Goal: Task Accomplishment & Management: Use online tool/utility

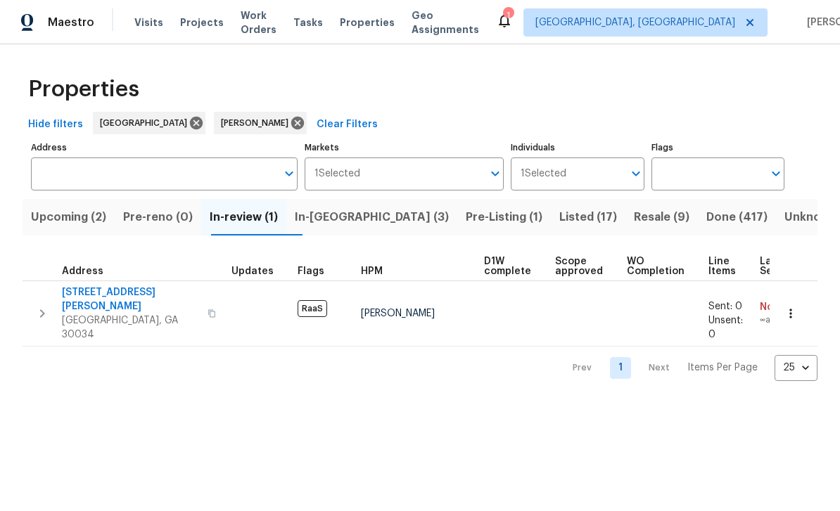
click at [254, 24] on span "Work Orders" at bounding box center [258, 22] width 36 height 28
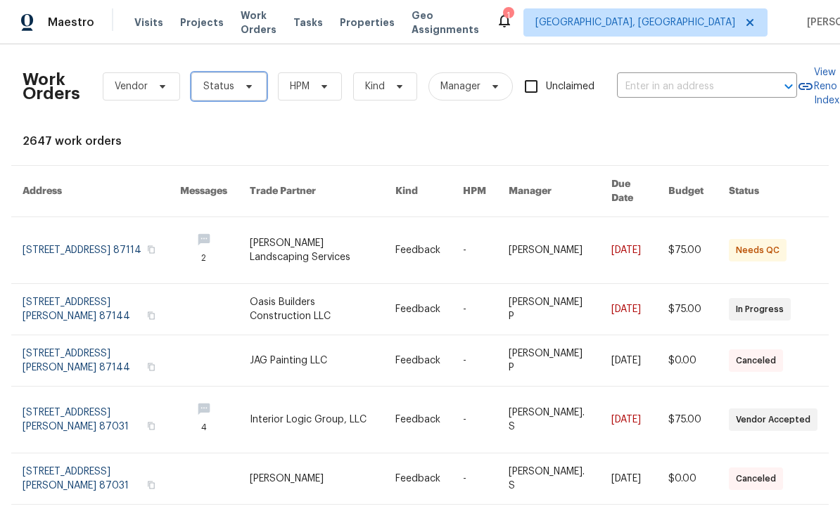
click at [233, 93] on span "Status" at bounding box center [228, 86] width 75 height 28
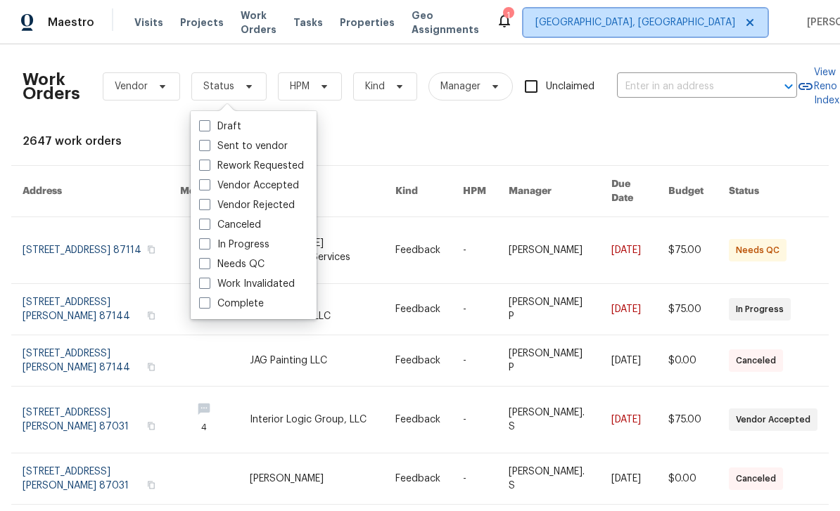
click at [660, 34] on span "[GEOGRAPHIC_DATA], [GEOGRAPHIC_DATA]" at bounding box center [645, 22] width 244 height 28
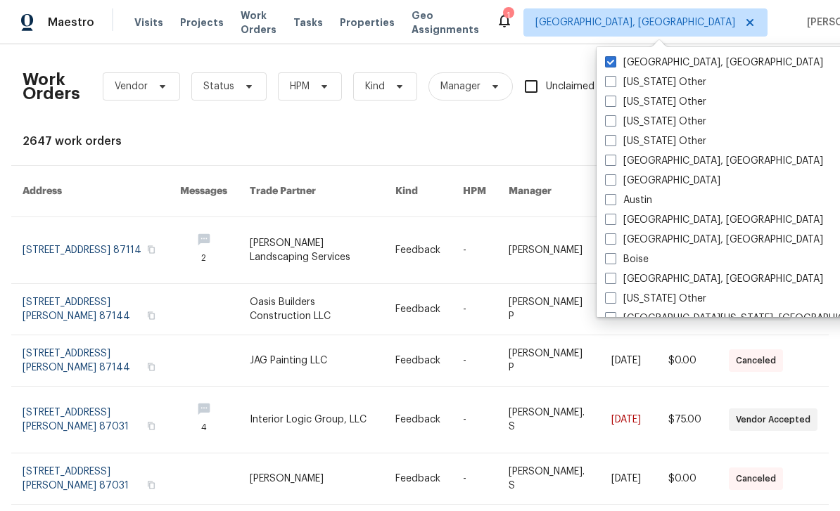
click at [615, 184] on span at bounding box center [610, 179] width 11 height 11
click at [614, 183] on input "[GEOGRAPHIC_DATA]" at bounding box center [609, 178] width 9 height 9
checkbox input "true"
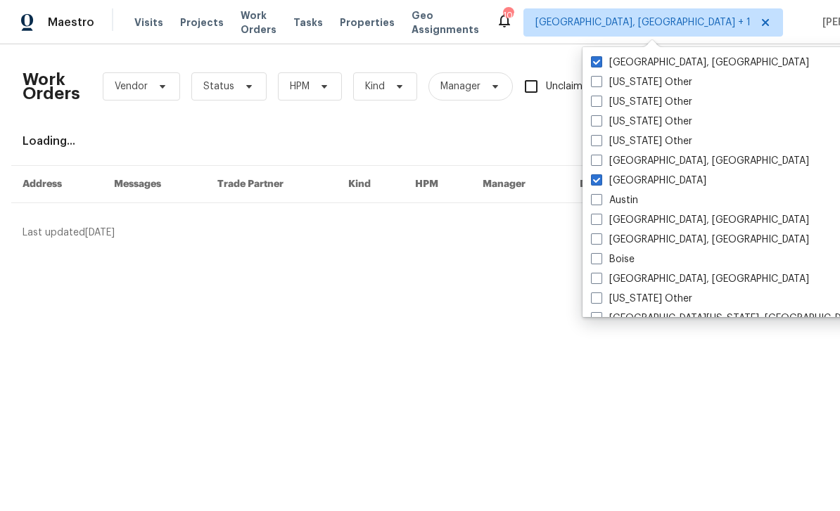
click at [610, 60] on label "[GEOGRAPHIC_DATA], [GEOGRAPHIC_DATA]" at bounding box center [700, 63] width 218 height 14
click at [600, 60] on input "[GEOGRAPHIC_DATA], [GEOGRAPHIC_DATA]" at bounding box center [595, 60] width 9 height 9
checkbox input "false"
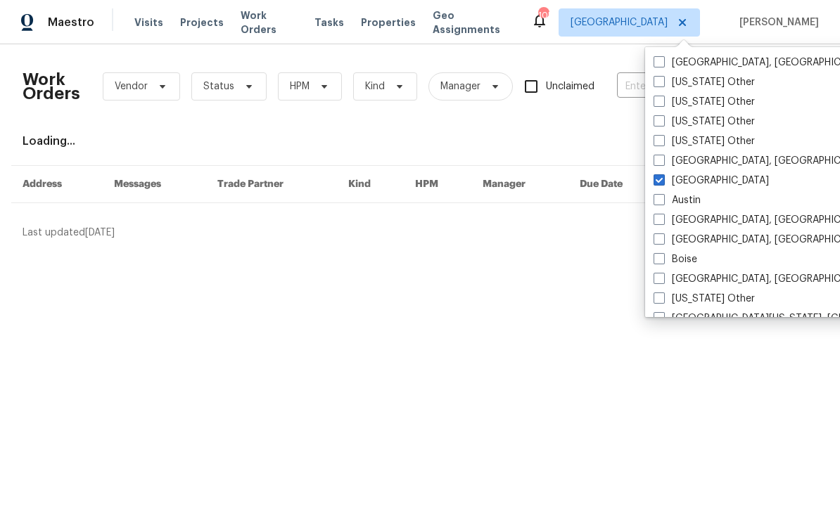
click at [610, 54] on div "Work Orders Vendor Status HPM Kind Manager Unclaimed ​ View Reno Index Loading.…" at bounding box center [420, 147] width 840 height 207
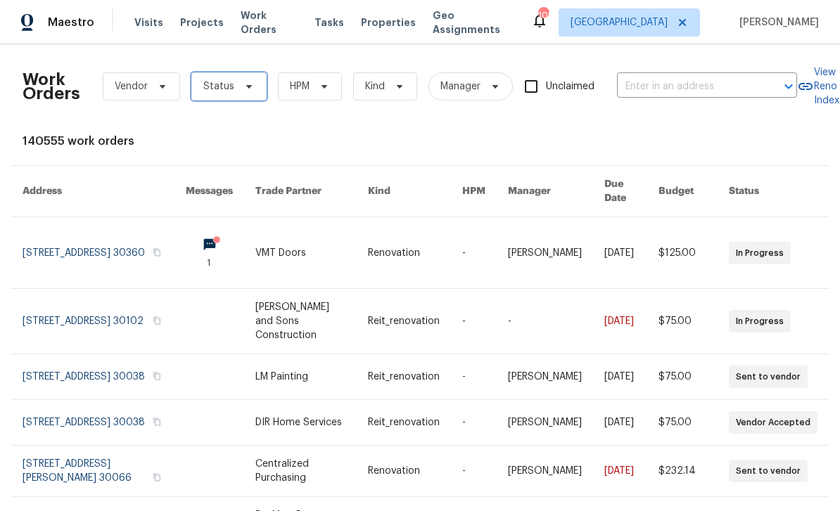
click at [224, 95] on span "Status" at bounding box center [228, 86] width 75 height 28
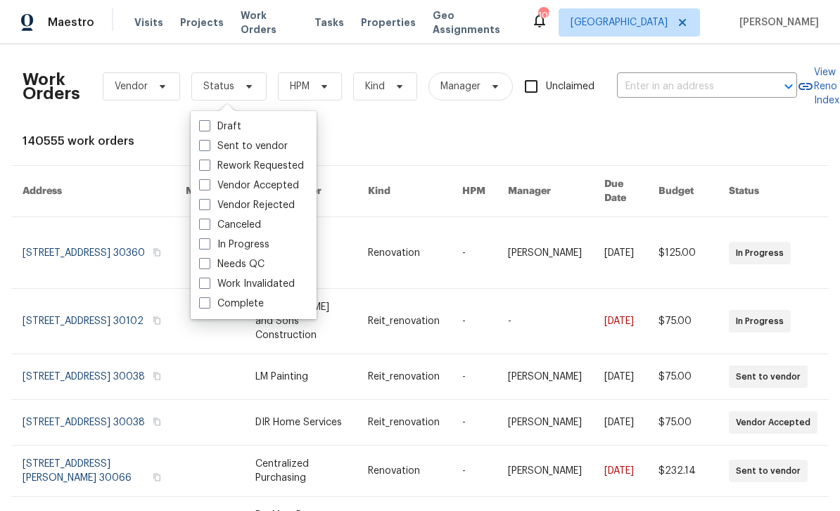
click at [215, 247] on label "In Progress" at bounding box center [234, 245] width 70 height 14
click at [208, 247] on input "In Progress" at bounding box center [203, 242] width 9 height 9
checkbox input "true"
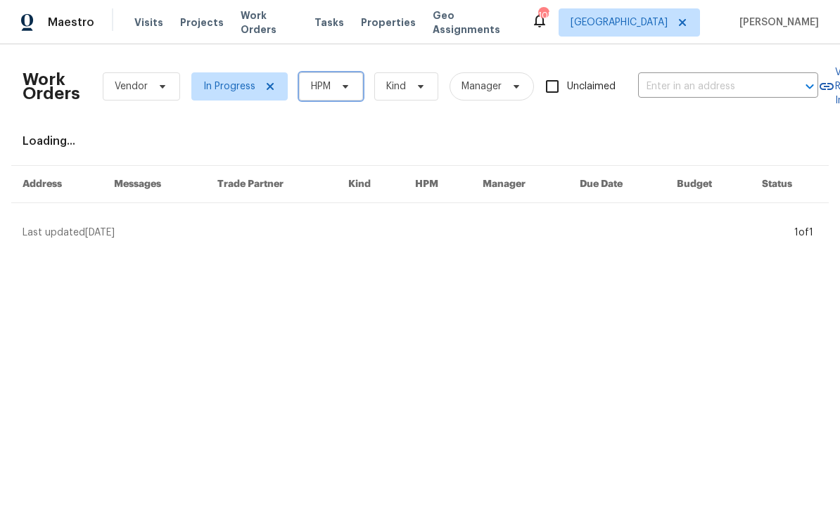
click at [340, 91] on icon at bounding box center [345, 86] width 11 height 11
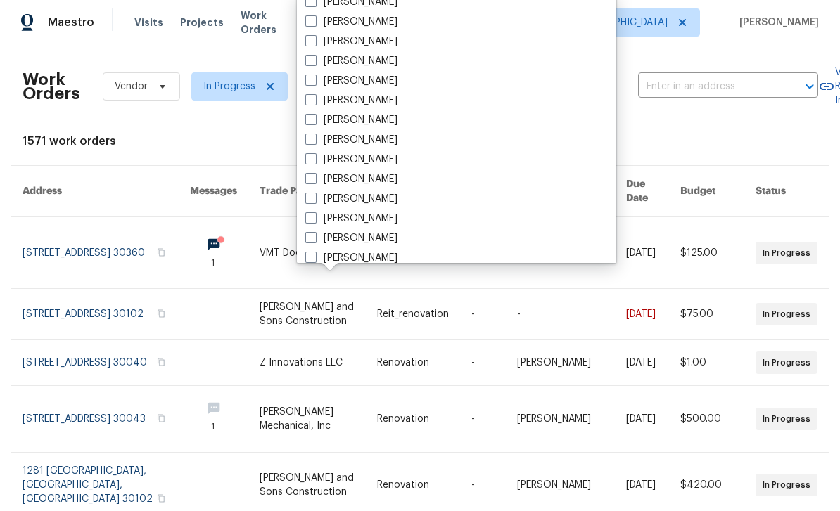
scroll to position [498, 0]
click at [372, 160] on label "[PERSON_NAME]" at bounding box center [351, 160] width 92 height 14
click at [314, 160] on input "[PERSON_NAME]" at bounding box center [309, 157] width 9 height 9
checkbox input "true"
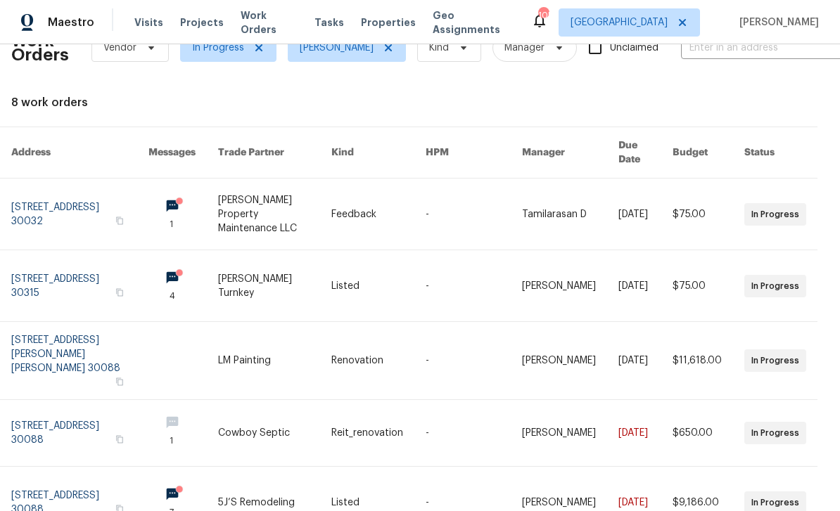
scroll to position [40, 11]
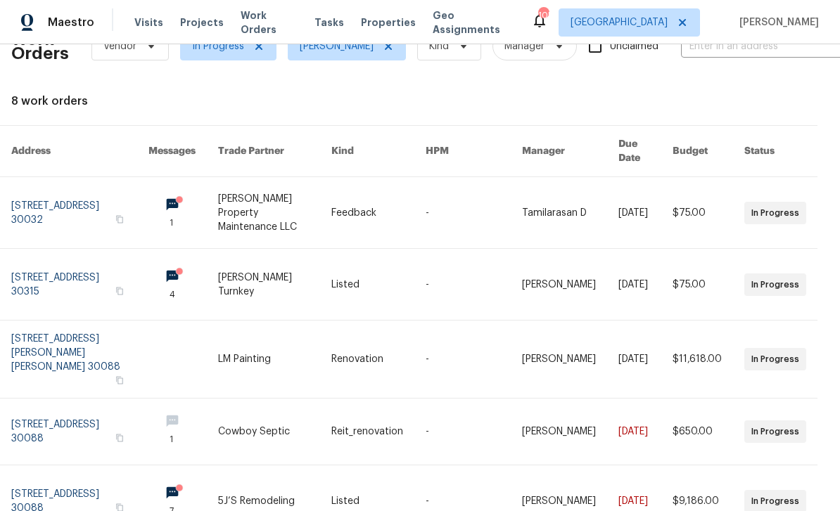
click at [205, 264] on link at bounding box center [183, 284] width 70 height 71
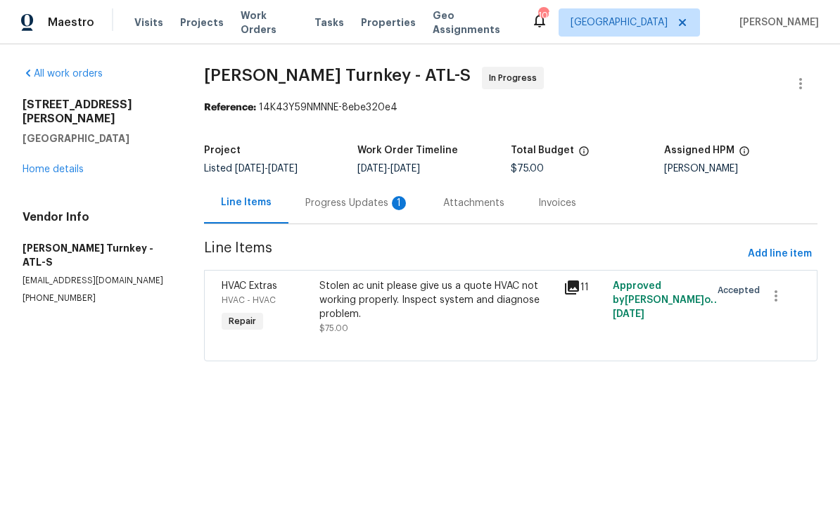
click at [350, 212] on div "Progress Updates 1" at bounding box center [357, 202] width 138 height 41
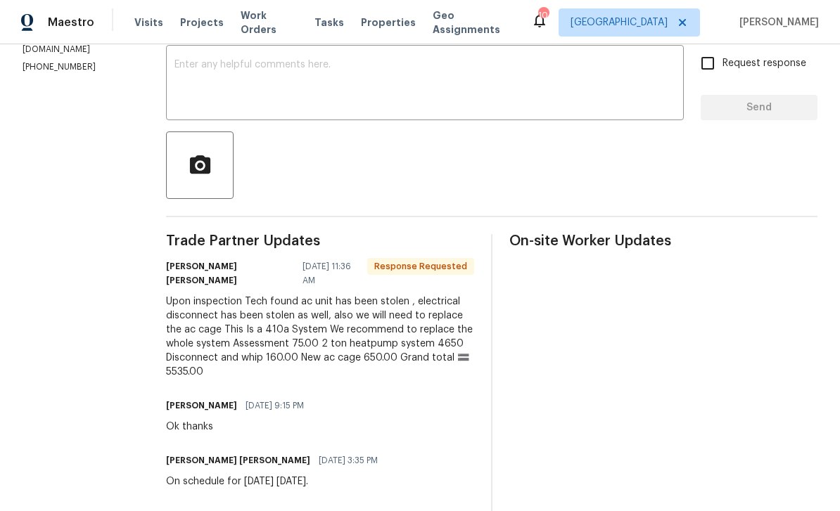
scroll to position [243, 0]
click at [582, 84] on textarea at bounding box center [424, 84] width 501 height 49
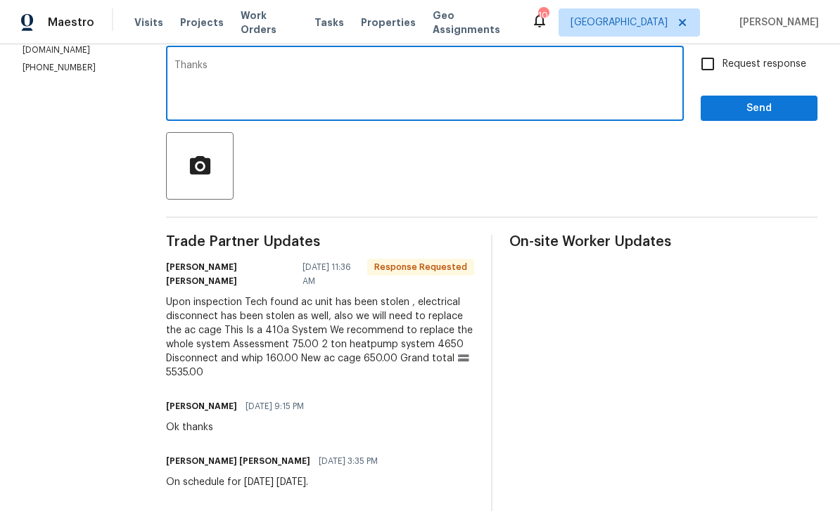
click at [627, 86] on textarea "Thanks" at bounding box center [424, 84] width 501 height 49
type textarea "Thanks"
click at [712, 70] on input "Request response" at bounding box center [708, 64] width 30 height 30
checkbox input "true"
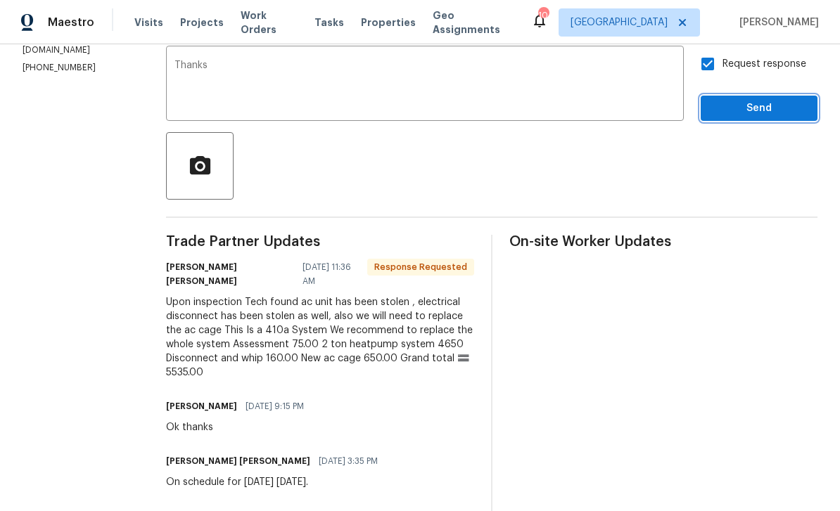
click at [755, 105] on span "Send" at bounding box center [759, 109] width 94 height 18
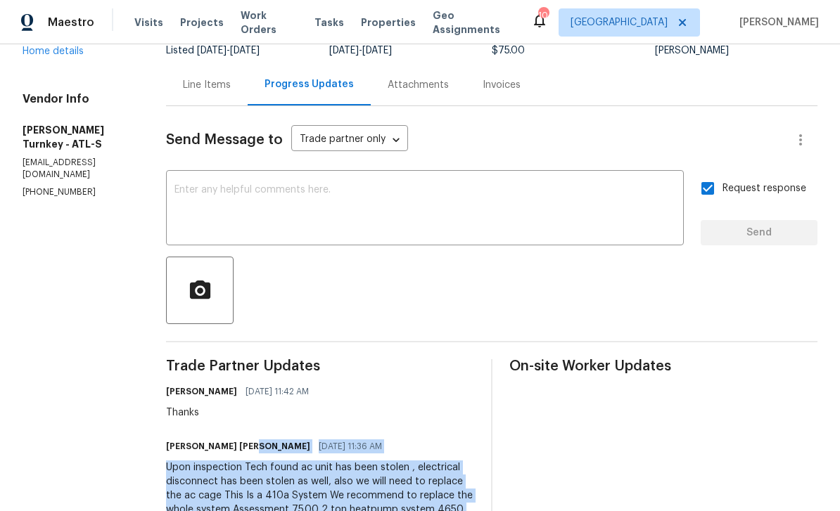
scroll to position [79, 0]
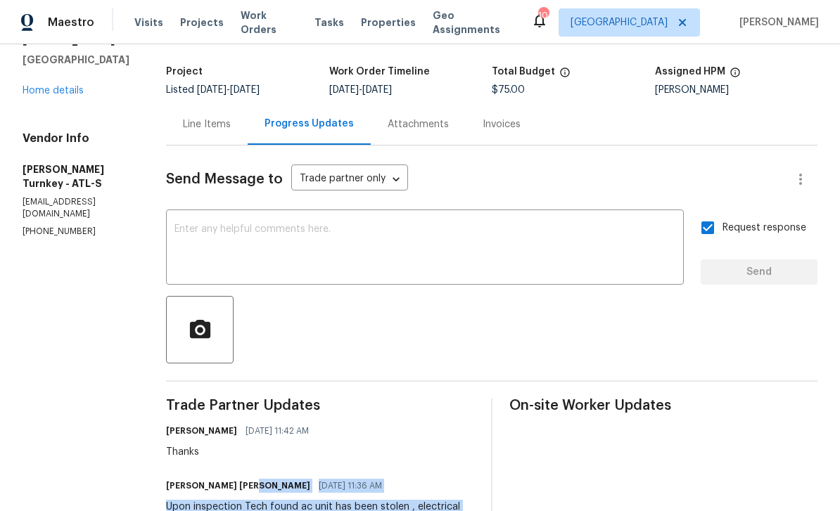
click at [186, 127] on div "Line Items" at bounding box center [207, 124] width 48 height 14
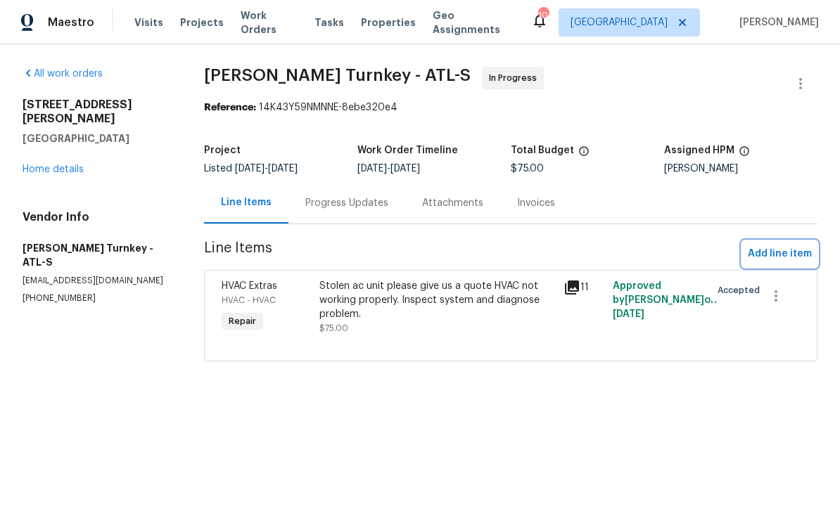
click at [776, 250] on span "Add line item" at bounding box center [779, 254] width 64 height 18
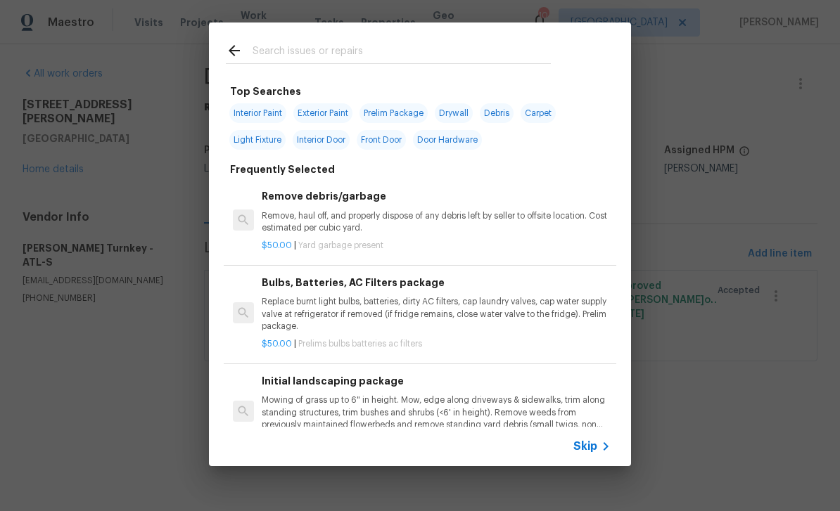
click at [494, 43] on input "text" at bounding box center [401, 52] width 298 height 21
click at [602, 442] on icon at bounding box center [605, 446] width 17 height 17
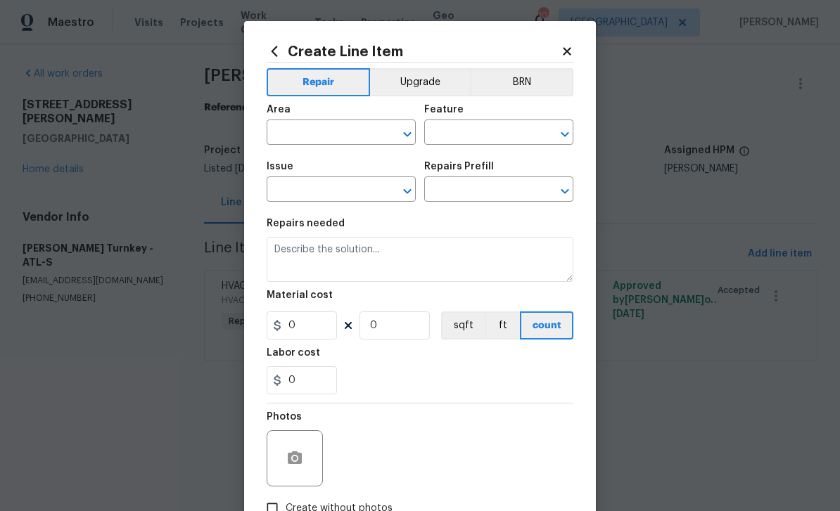
click at [371, 132] on input "text" at bounding box center [321, 134] width 110 height 22
click at [319, 169] on li "HVAC" at bounding box center [340, 166] width 149 height 23
type input "HVAC"
click at [527, 134] on input "text" at bounding box center [479, 134] width 110 height 22
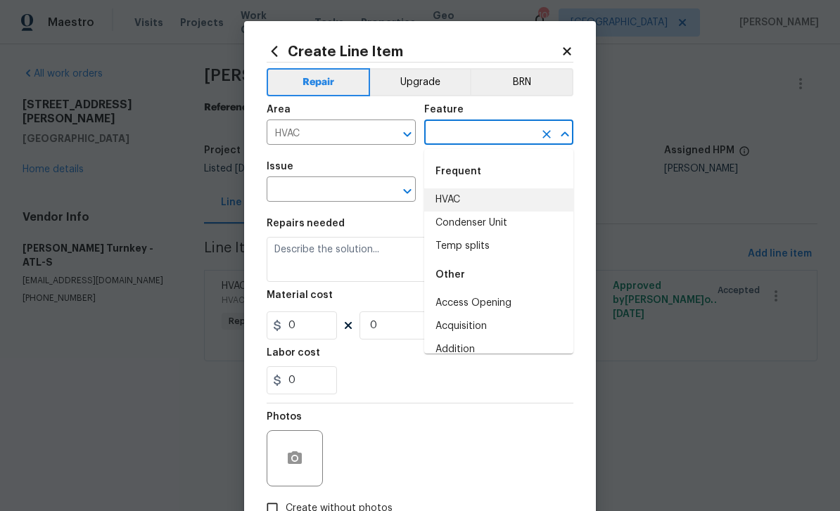
click at [364, 188] on input "text" at bounding box center [321, 191] width 110 height 22
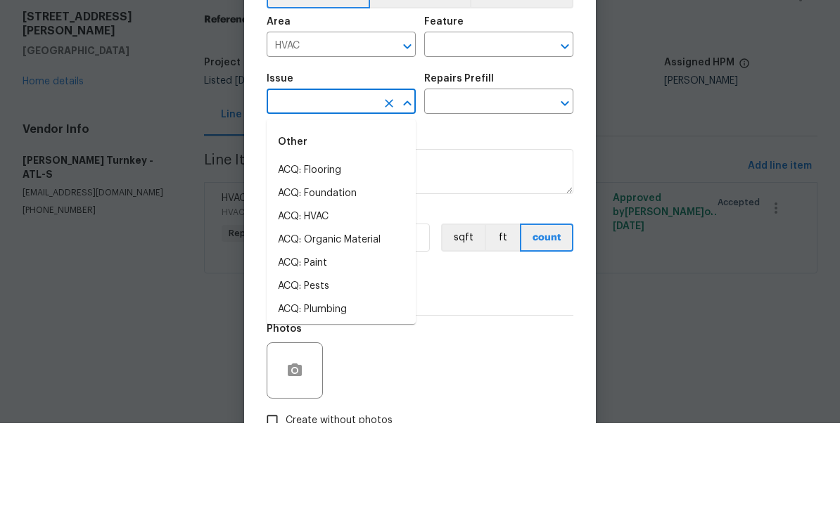
click at [457, 123] on input "text" at bounding box center [479, 134] width 110 height 22
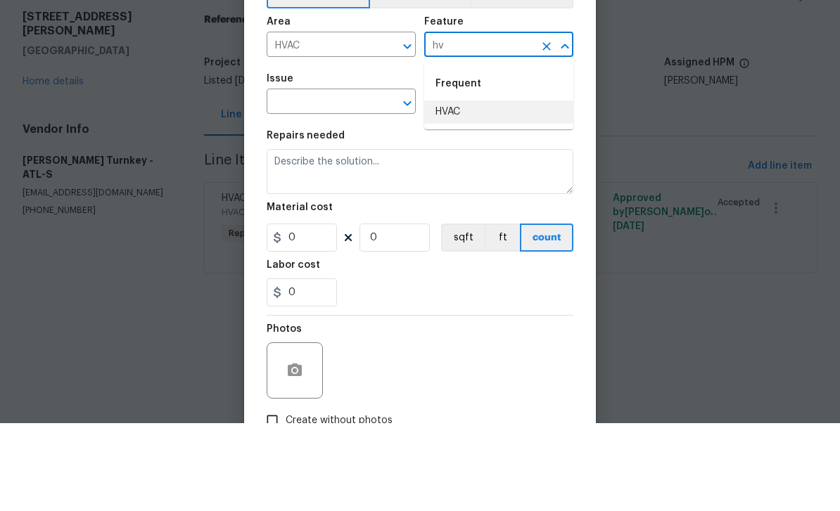
click at [456, 188] on li "HVAC" at bounding box center [498, 199] width 149 height 23
type input "HVAC"
click at [366, 180] on input "text" at bounding box center [321, 191] width 110 height 22
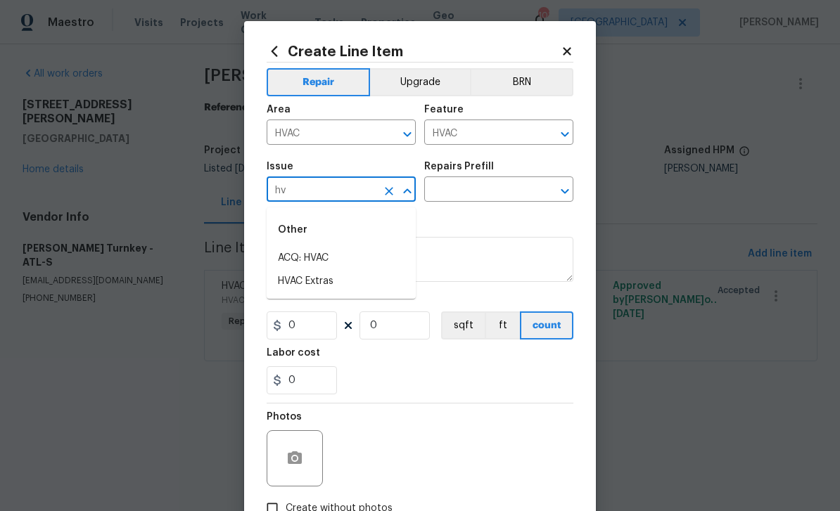
click at [333, 285] on li "HVAC Extras" at bounding box center [340, 281] width 149 height 23
type input "HVAC Extras"
click at [508, 191] on input "text" at bounding box center [479, 191] width 110 height 22
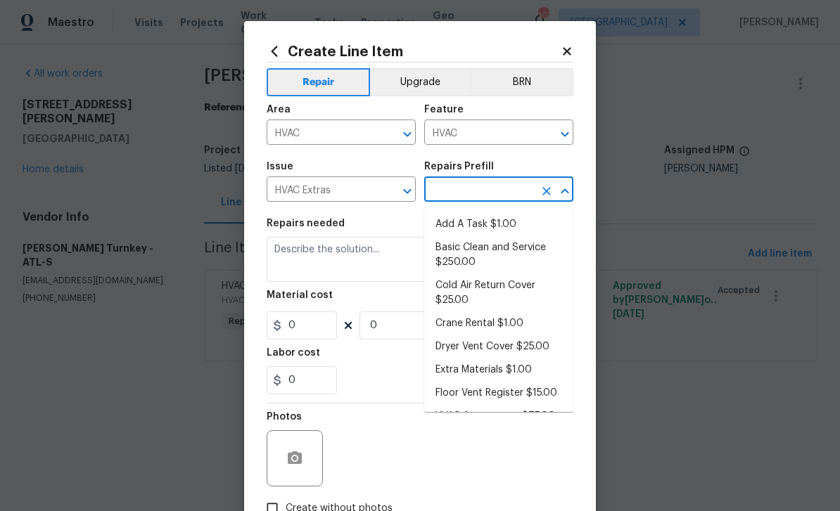
click at [516, 226] on li "Add A Task $1.00" at bounding box center [498, 224] width 149 height 23
type input "Add A Task $1.00"
type textarea "HPM to detail"
type input "1"
type input "Add A Task $1.00"
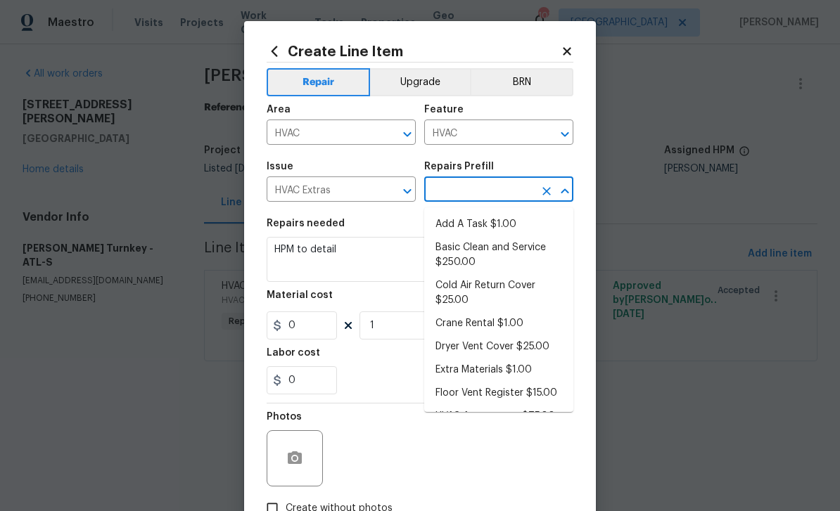
type input "1"
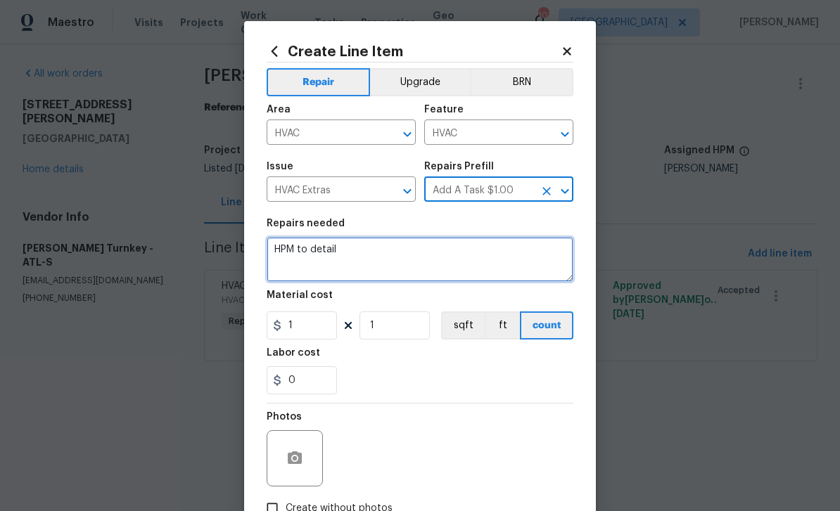
click at [398, 261] on textarea "HPM to detail" at bounding box center [419, 259] width 307 height 45
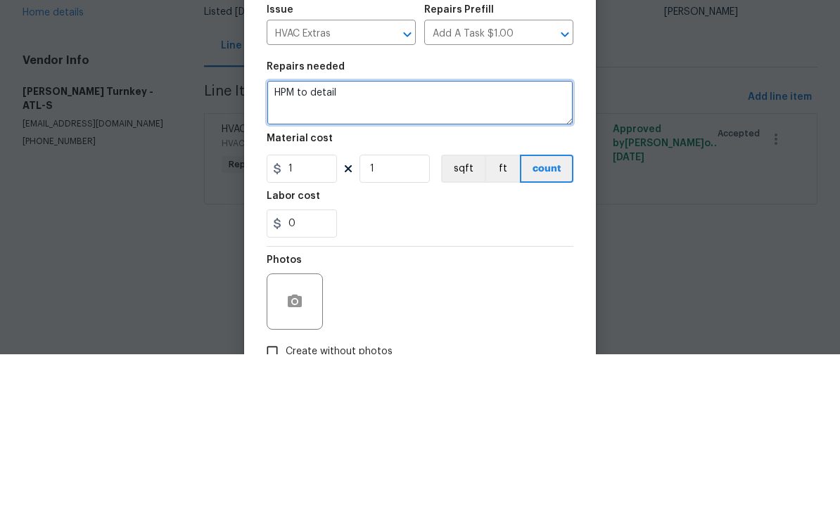
click at [430, 237] on textarea "HPM to detail" at bounding box center [419, 259] width 307 height 45
paste textarea "[DATE] 11:36 AM Upon inspection Tech found ac unit has been stolen , electrical…"
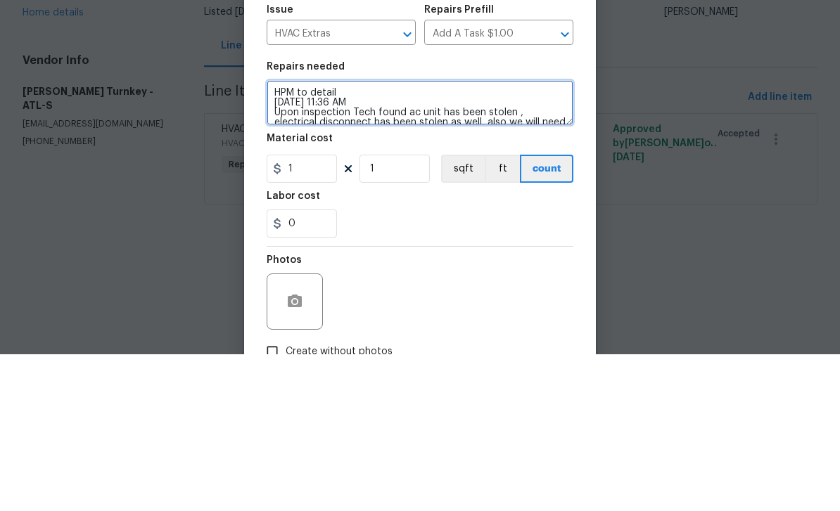
scroll to position [49, 0]
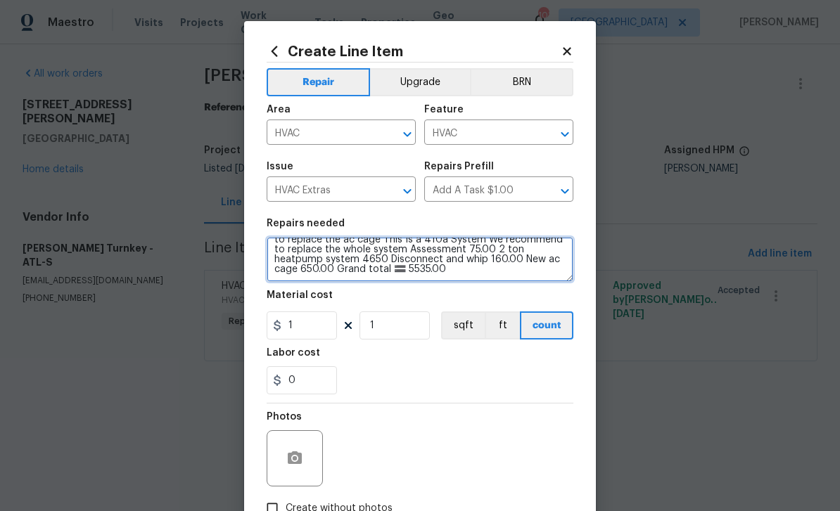
type textarea "HPM to detail [DATE] 11:36 AM Upon inspection Tech found ac unit has been stole…"
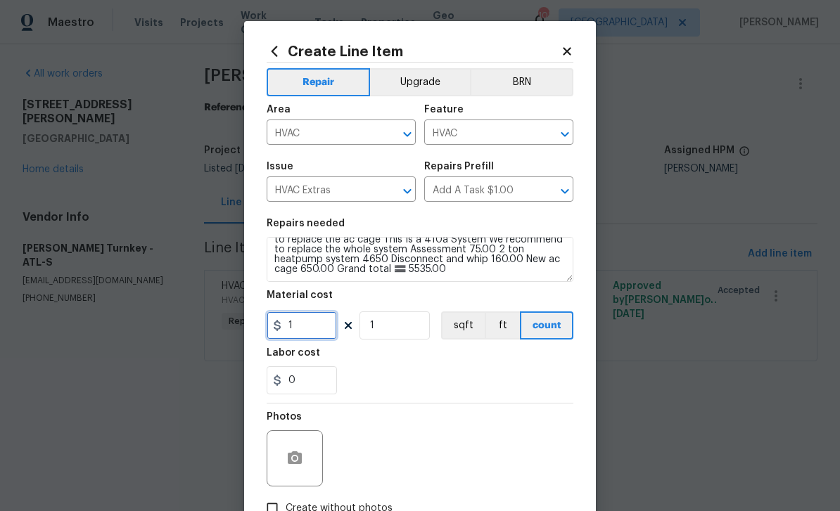
click at [315, 336] on input "1" at bounding box center [301, 325] width 70 height 28
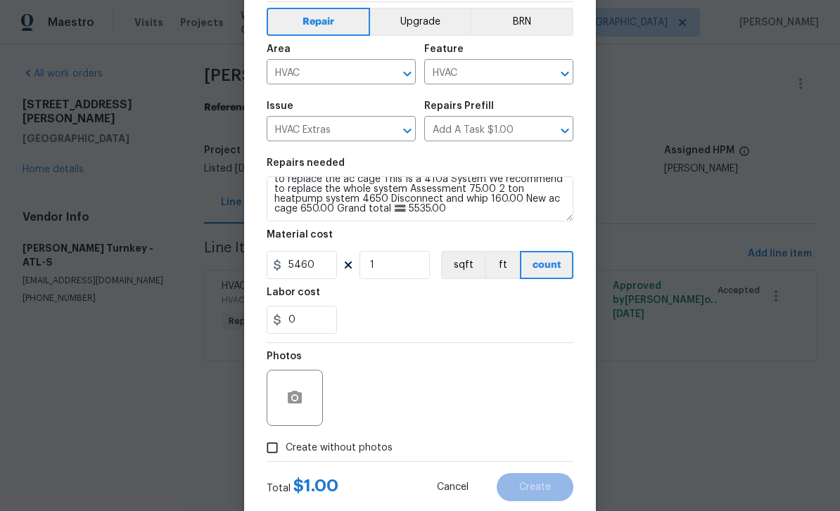
scroll to position [61, 0]
type input "5460"
click at [271, 456] on input "Create without photos" at bounding box center [272, 447] width 27 height 27
checkbox input "true"
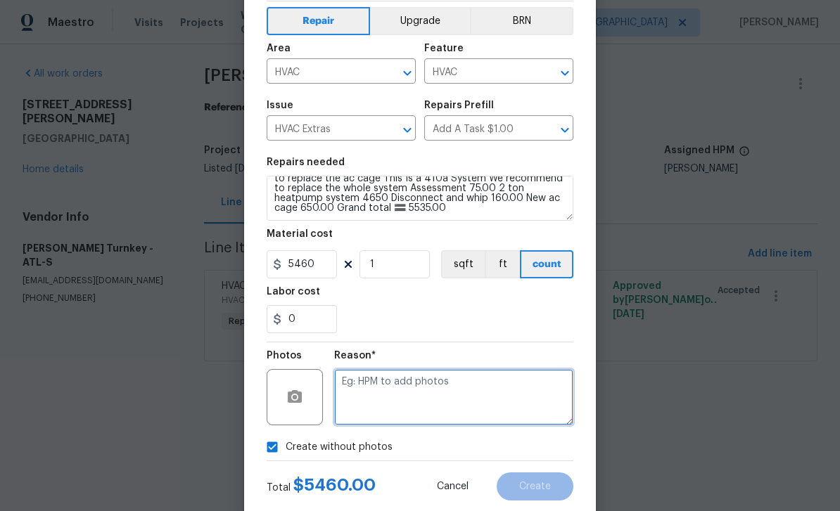
click at [428, 410] on textarea at bounding box center [453, 397] width 239 height 56
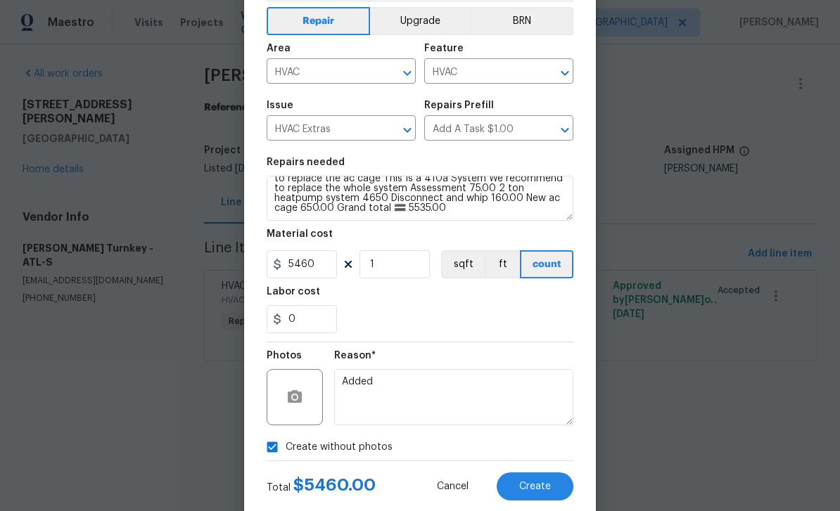
scroll to position [49, 0]
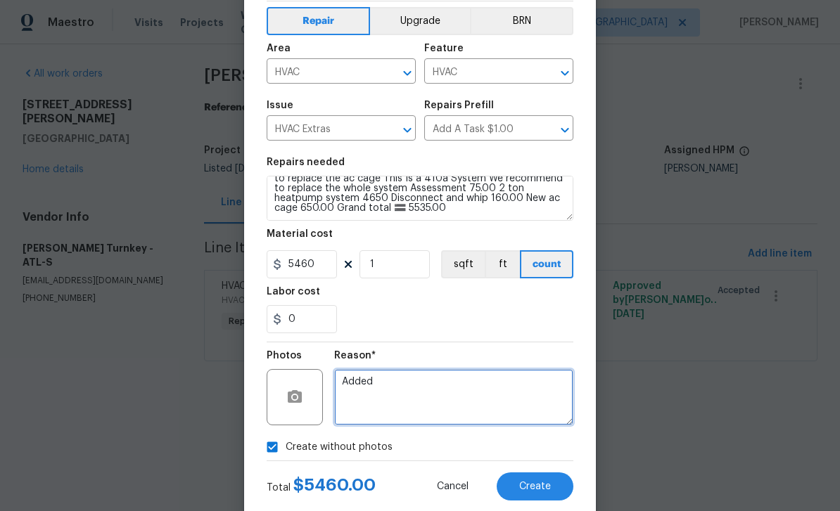
type textarea "Added"
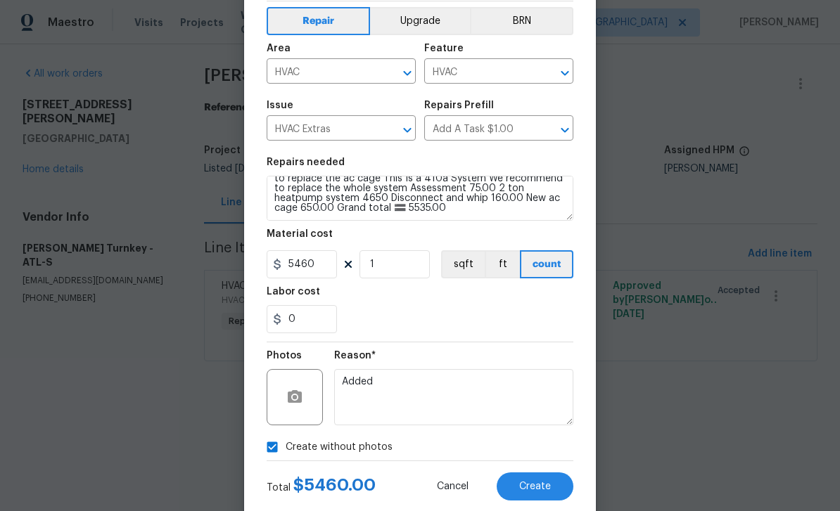
click at [544, 492] on span "Create" at bounding box center [535, 487] width 32 height 11
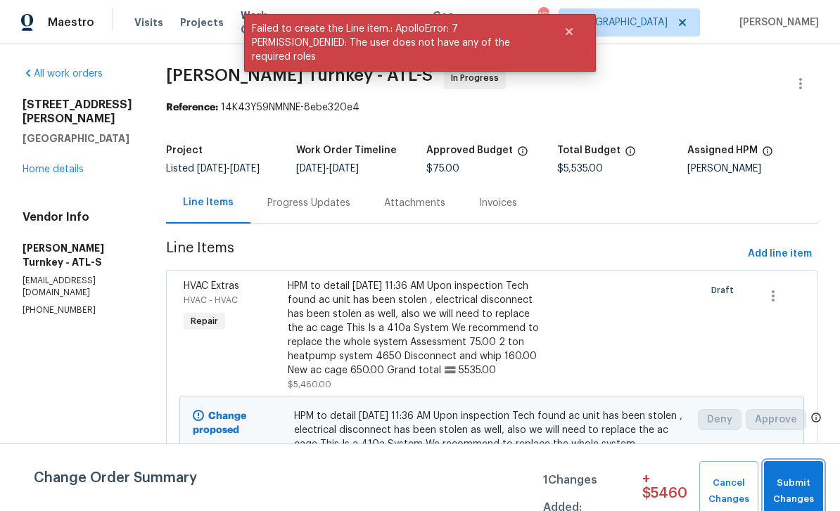
click at [805, 484] on span "Submit Changes" at bounding box center [793, 491] width 45 height 32
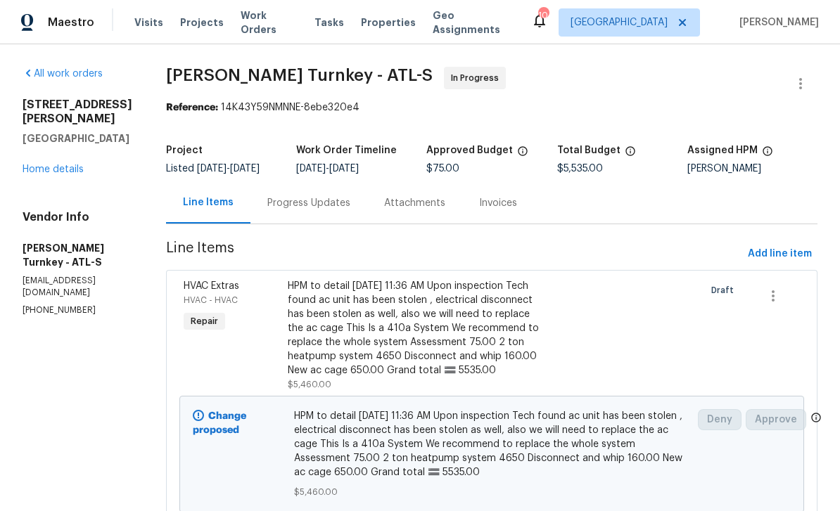
click at [51, 173] on link "Home details" at bounding box center [53, 170] width 61 height 10
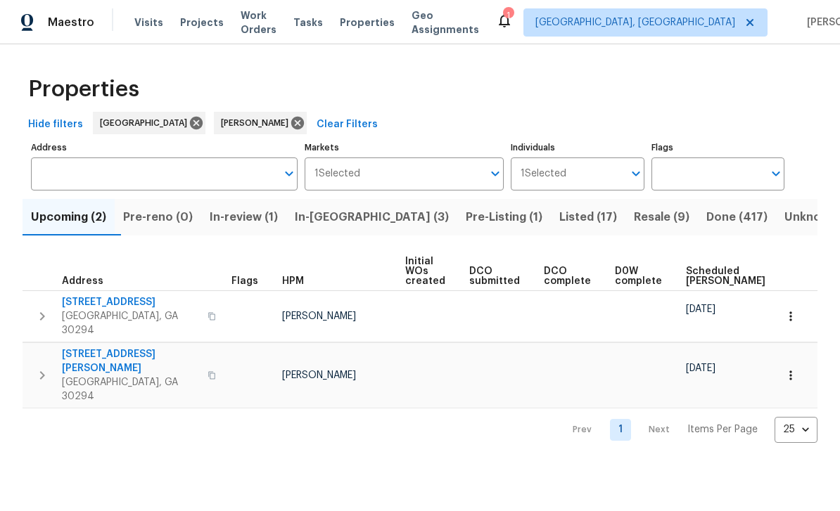
click at [257, 221] on span "In-review (1)" at bounding box center [244, 217] width 68 height 20
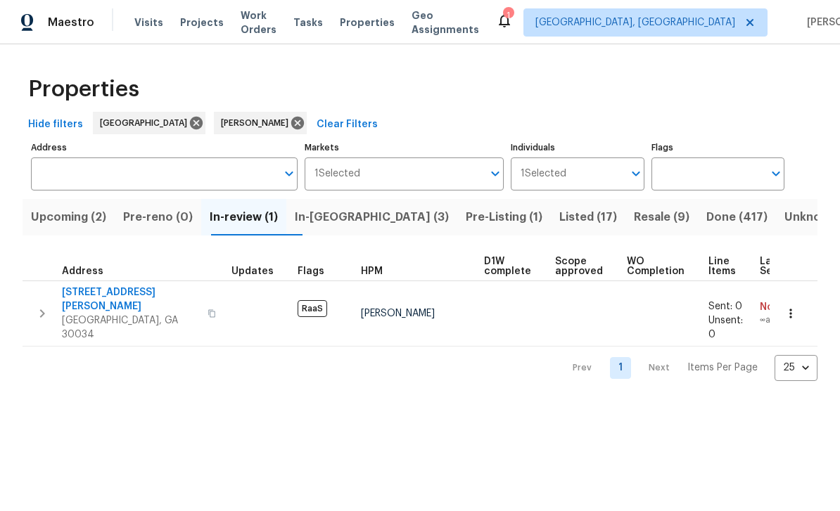
click at [375, 221] on span "In-reno (3)" at bounding box center [372, 217] width 154 height 20
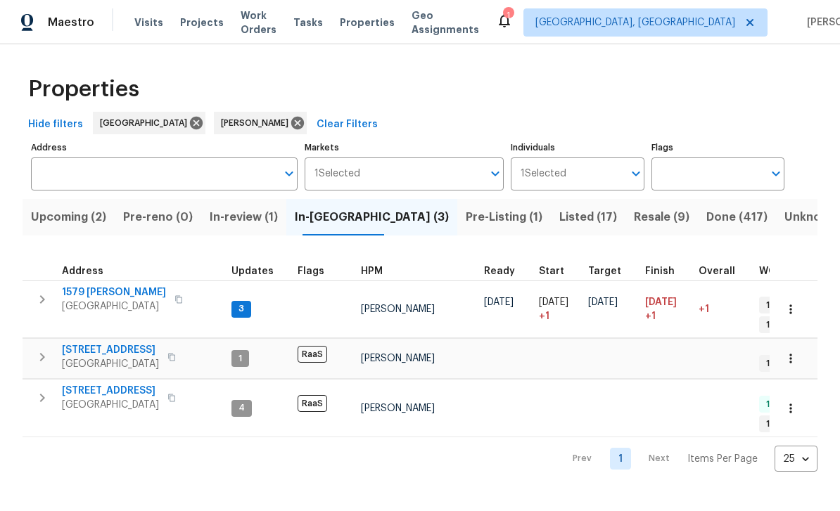
click at [86, 297] on span "1579 [PERSON_NAME]" at bounding box center [114, 292] width 104 height 14
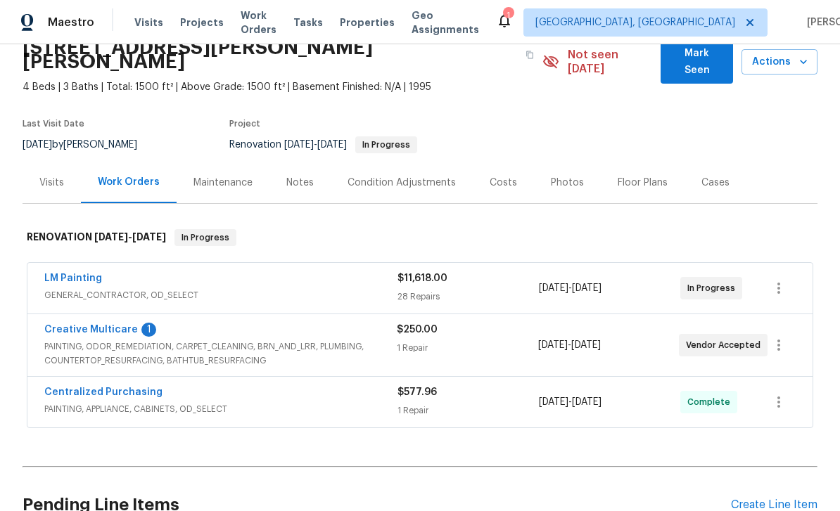
scroll to position [82, 0]
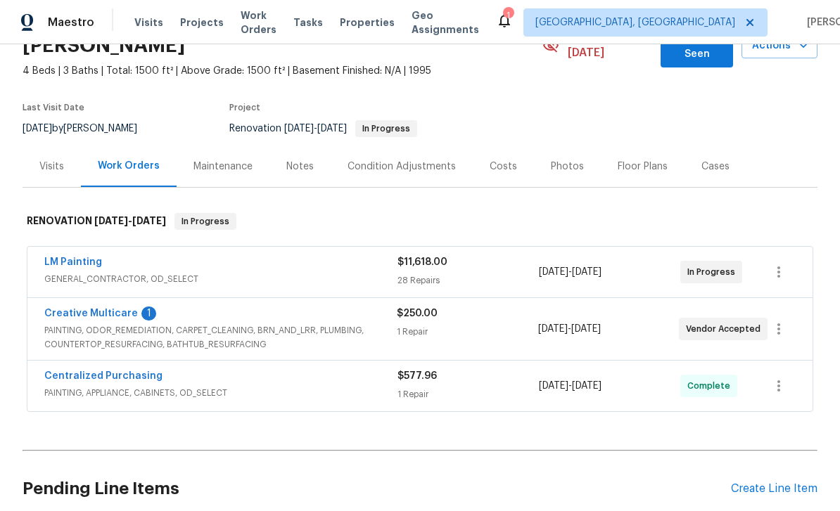
click at [74, 309] on link "Creative Multicare" at bounding box center [91, 314] width 94 height 10
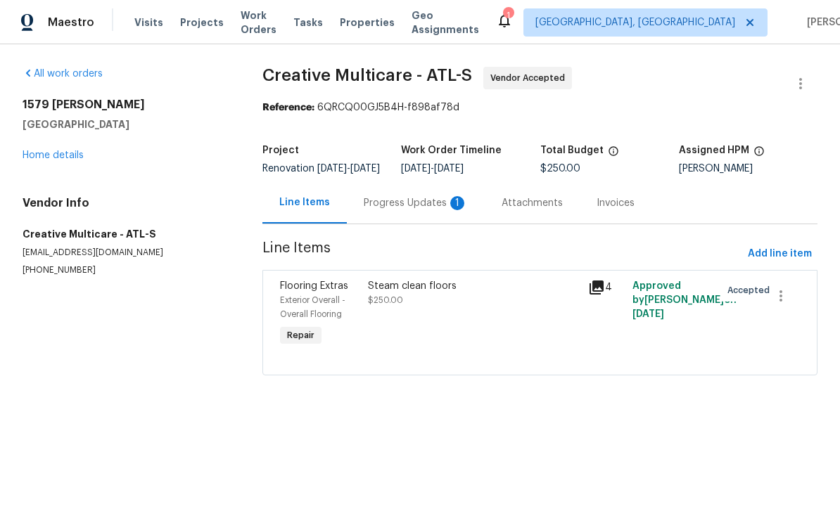
click at [402, 208] on div "Progress Updates 1" at bounding box center [416, 203] width 104 height 14
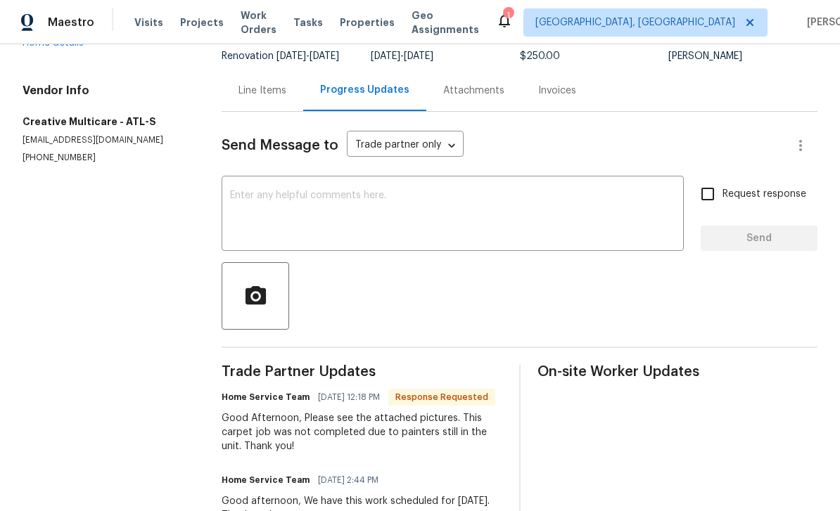
scroll to position [11, 0]
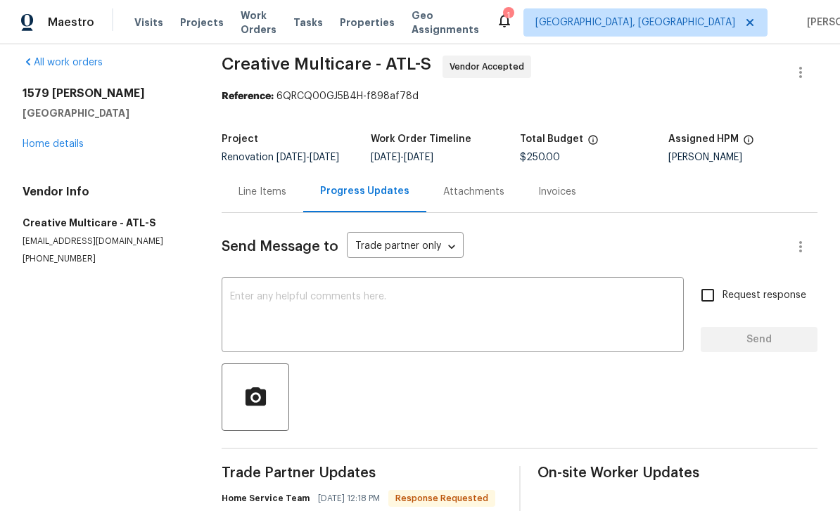
click at [56, 148] on link "Home details" at bounding box center [53, 144] width 61 height 10
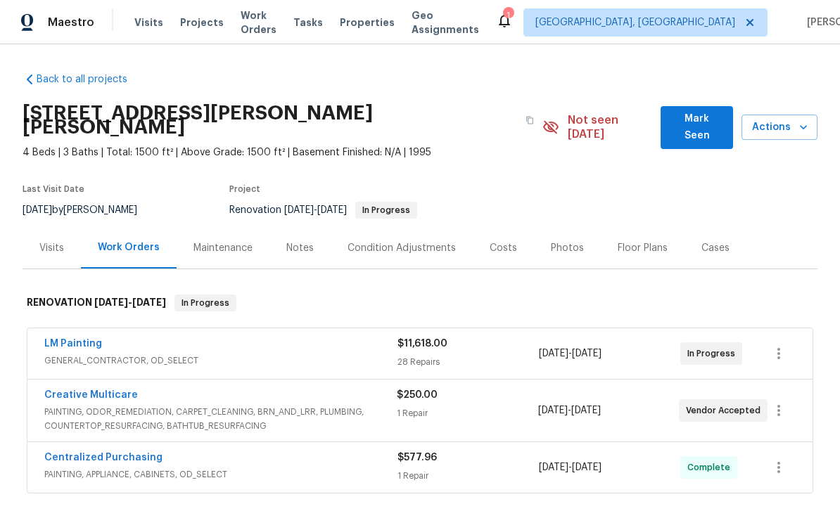
click at [248, 20] on span "Work Orders" at bounding box center [258, 22] width 36 height 28
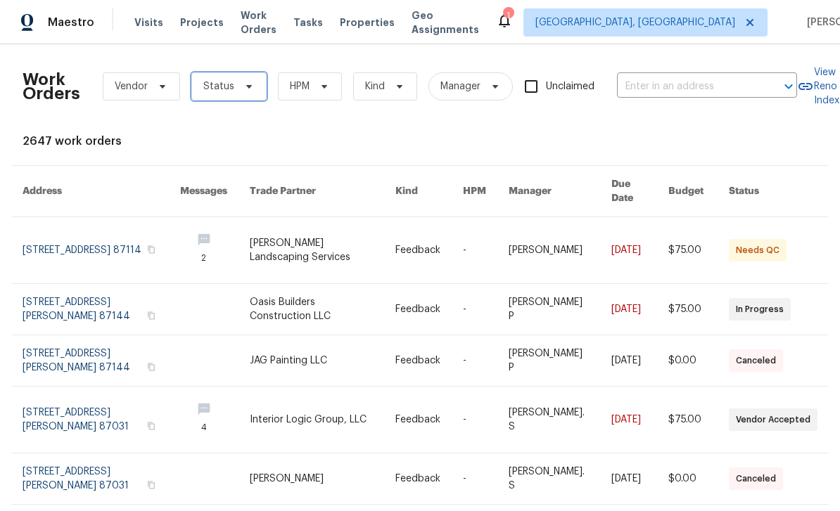
click at [225, 91] on span "Status" at bounding box center [218, 86] width 31 height 14
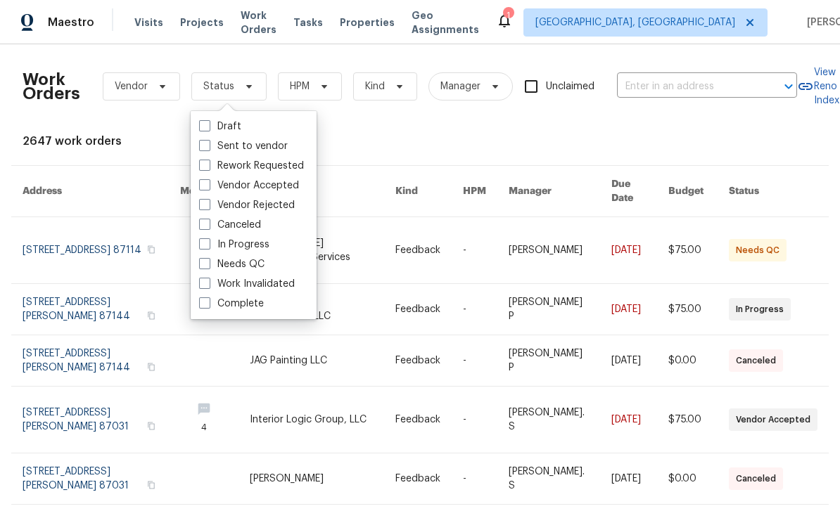
click at [211, 251] on label "In Progress" at bounding box center [234, 245] width 70 height 14
click at [208, 247] on input "In Progress" at bounding box center [203, 242] width 9 height 9
checkbox input "true"
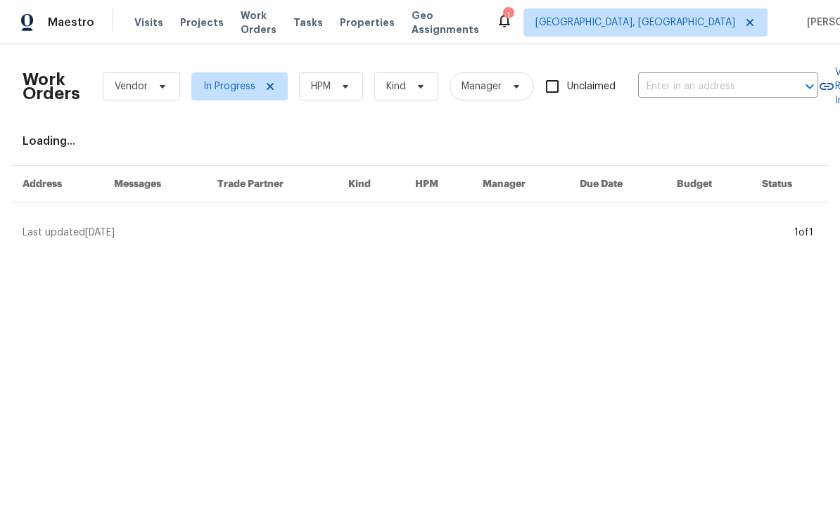
click at [346, 90] on icon at bounding box center [345, 86] width 11 height 11
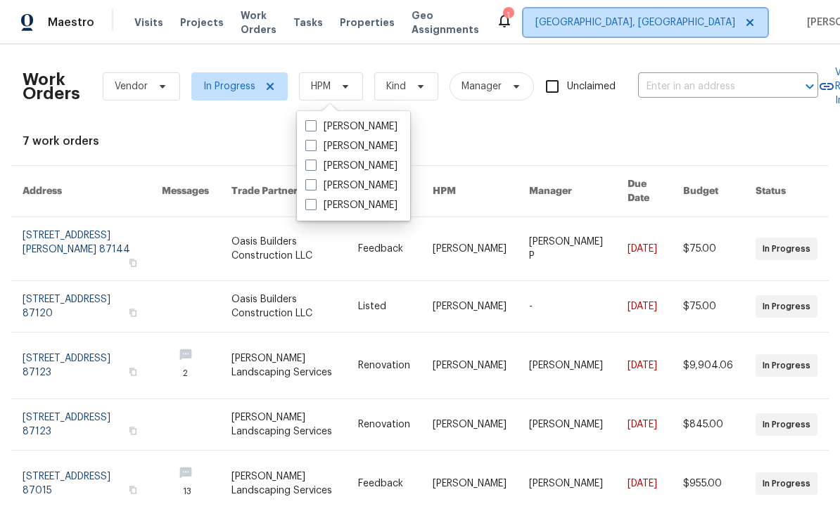
click at [648, 30] on span "[GEOGRAPHIC_DATA], [GEOGRAPHIC_DATA]" at bounding box center [645, 22] width 244 height 28
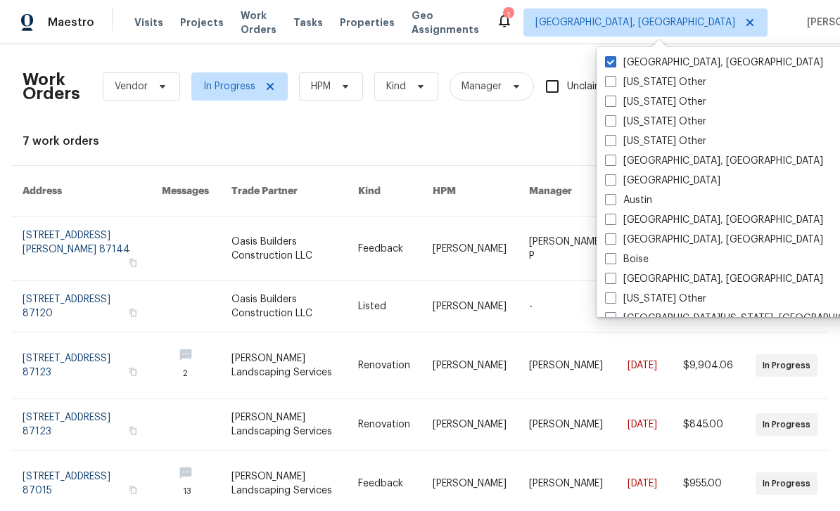
click at [605, 167] on label "[GEOGRAPHIC_DATA], [GEOGRAPHIC_DATA]" at bounding box center [714, 161] width 218 height 14
click at [605, 163] on input "[GEOGRAPHIC_DATA], [GEOGRAPHIC_DATA]" at bounding box center [609, 158] width 9 height 9
checkbox input "true"
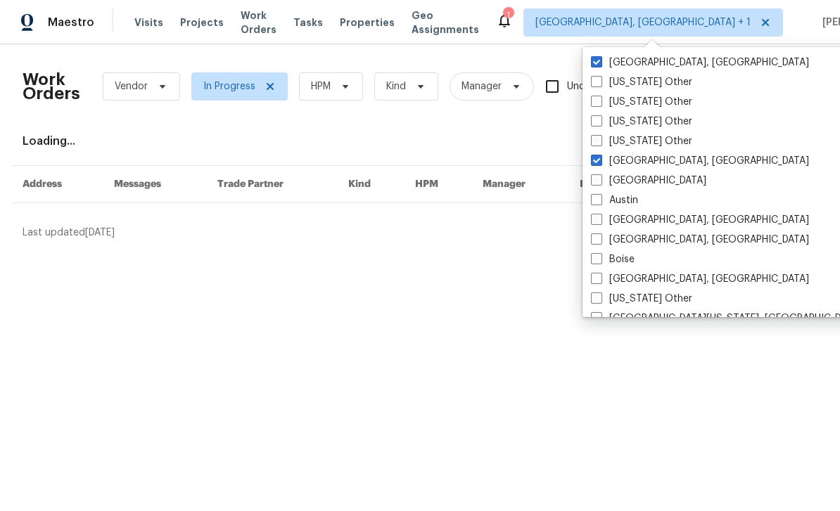
click at [600, 61] on span at bounding box center [596, 61] width 11 height 11
click at [600, 61] on input "[GEOGRAPHIC_DATA], [GEOGRAPHIC_DATA]" at bounding box center [595, 60] width 9 height 9
checkbox input "false"
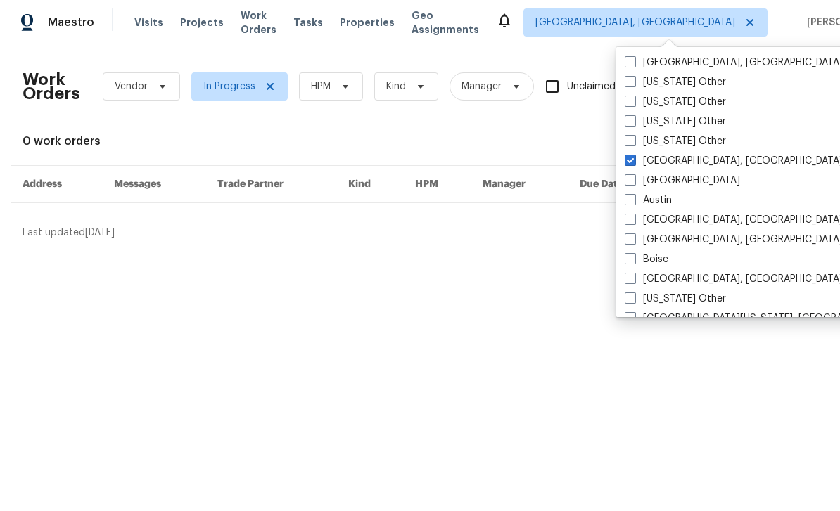
click at [544, 141] on div "0 work orders" at bounding box center [420, 141] width 795 height 14
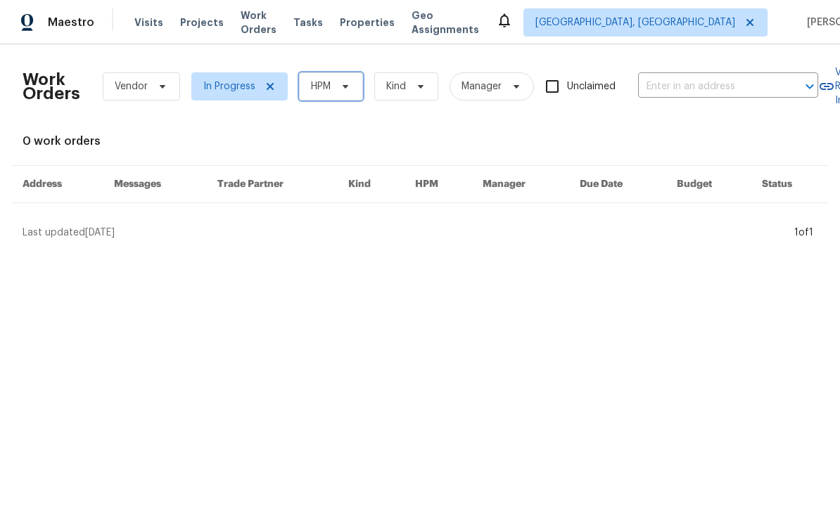
click at [345, 91] on icon at bounding box center [345, 86] width 11 height 11
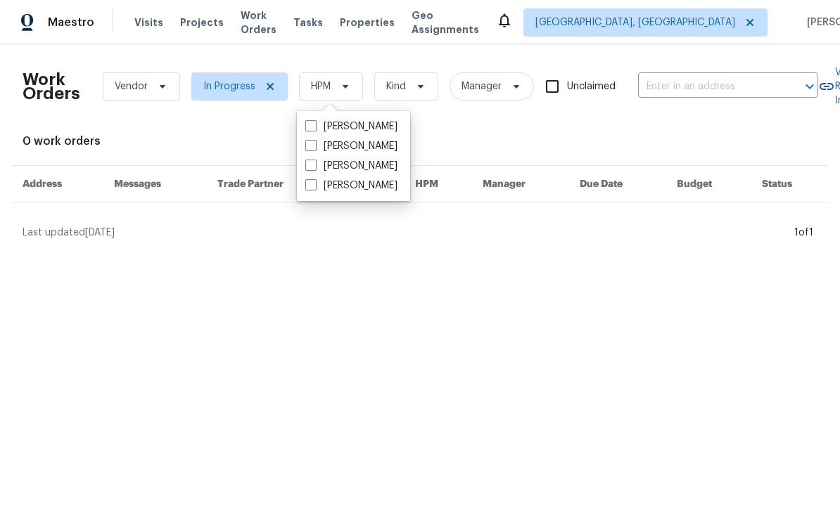
click at [622, 143] on div "0 work orders" at bounding box center [420, 141] width 795 height 14
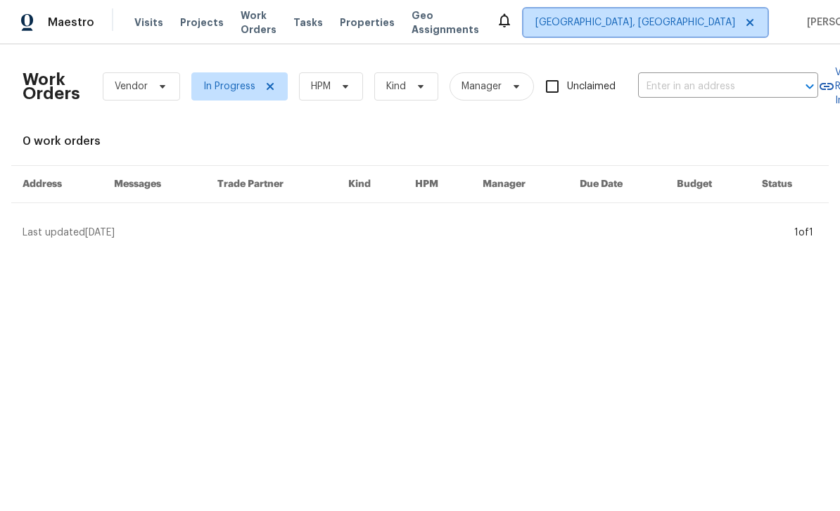
click at [660, 32] on span "[GEOGRAPHIC_DATA], [GEOGRAPHIC_DATA]" at bounding box center [645, 22] width 244 height 28
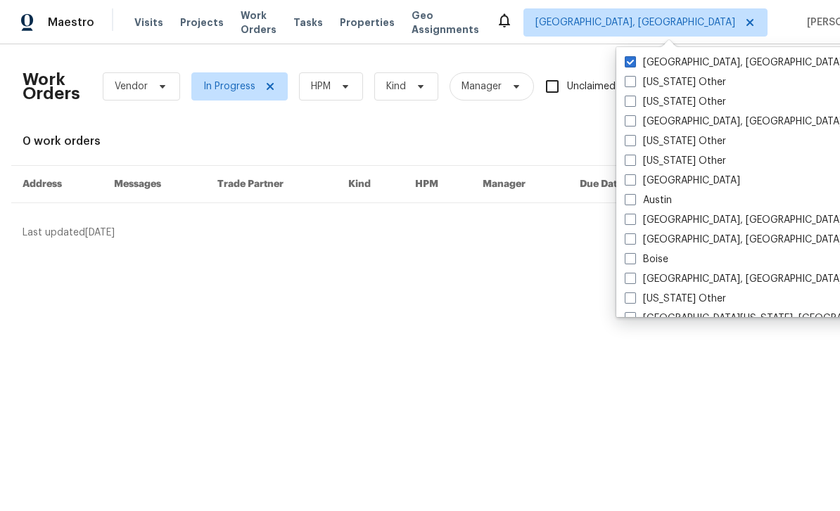
click at [631, 180] on span at bounding box center [629, 179] width 11 height 11
click at [631, 180] on input "[GEOGRAPHIC_DATA]" at bounding box center [628, 178] width 9 height 9
checkbox input "true"
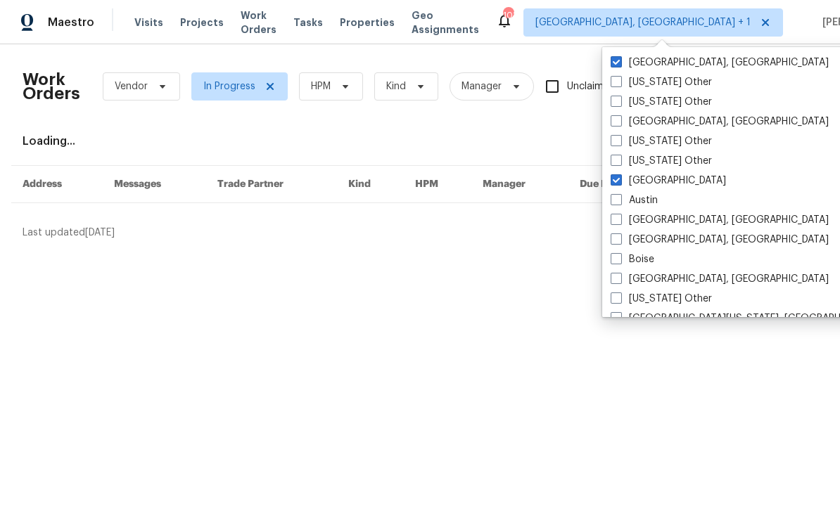
click at [619, 68] on label "[GEOGRAPHIC_DATA], [GEOGRAPHIC_DATA]" at bounding box center [719, 63] width 218 height 14
click at [619, 65] on input "[GEOGRAPHIC_DATA], [GEOGRAPHIC_DATA]" at bounding box center [614, 60] width 9 height 9
checkbox input "false"
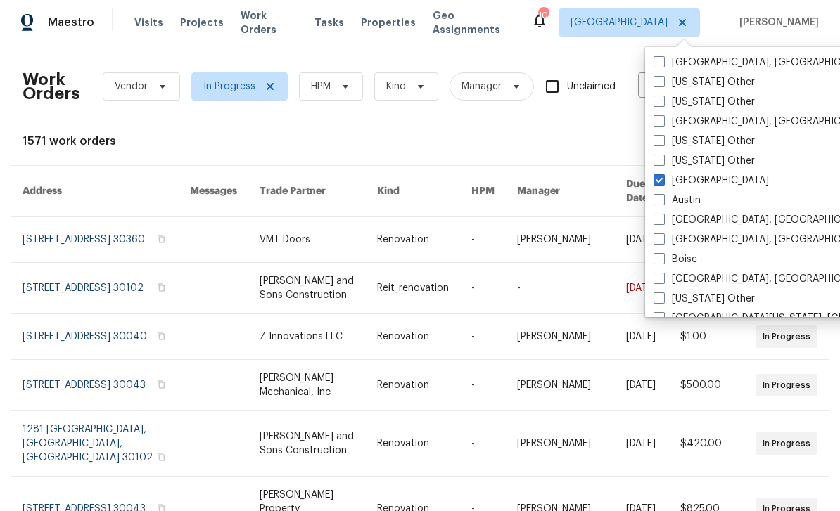
click at [577, 147] on div "1571 work orders" at bounding box center [420, 141] width 795 height 14
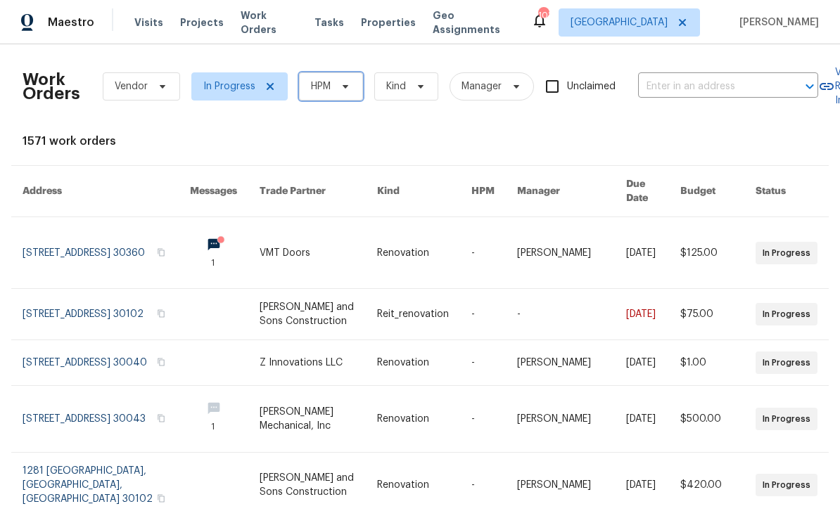
click at [354, 94] on span "HPM" at bounding box center [331, 86] width 64 height 28
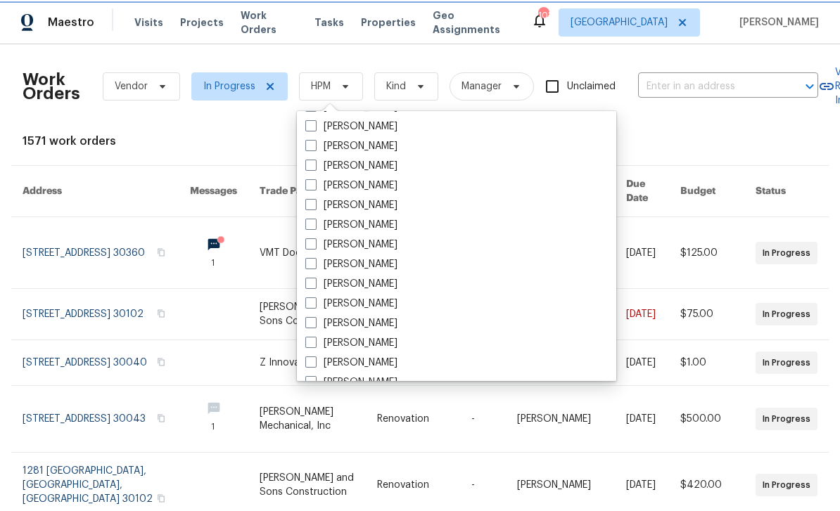
scroll to position [430, 0]
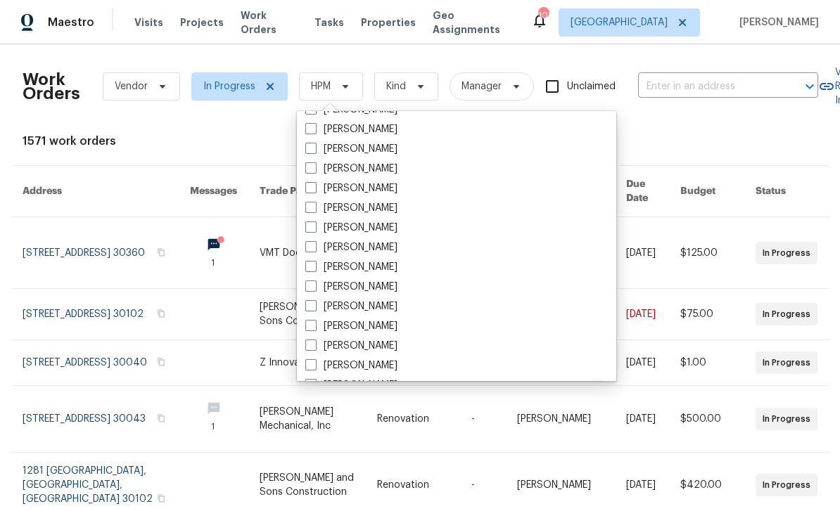
click at [378, 346] on label "[PERSON_NAME]" at bounding box center [351, 346] width 92 height 14
click at [314, 346] on input "[PERSON_NAME]" at bounding box center [309, 343] width 9 height 9
checkbox input "true"
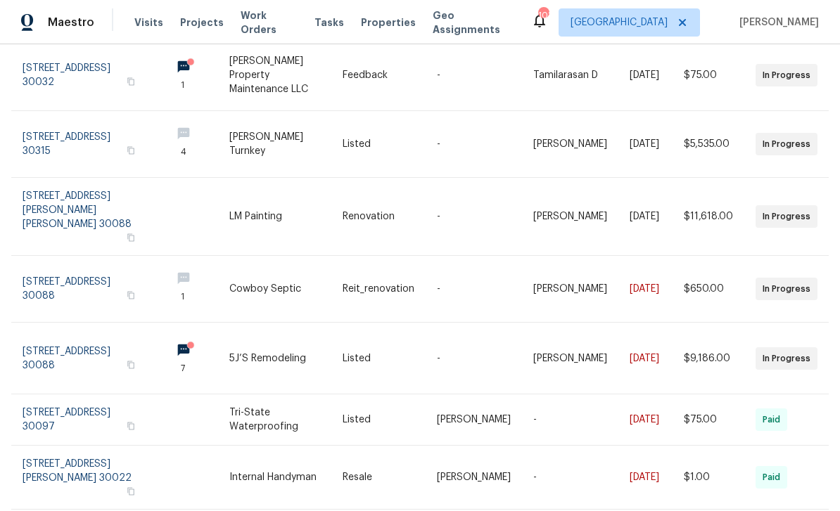
scroll to position [177, 0]
click at [65, 323] on link at bounding box center [91, 358] width 137 height 71
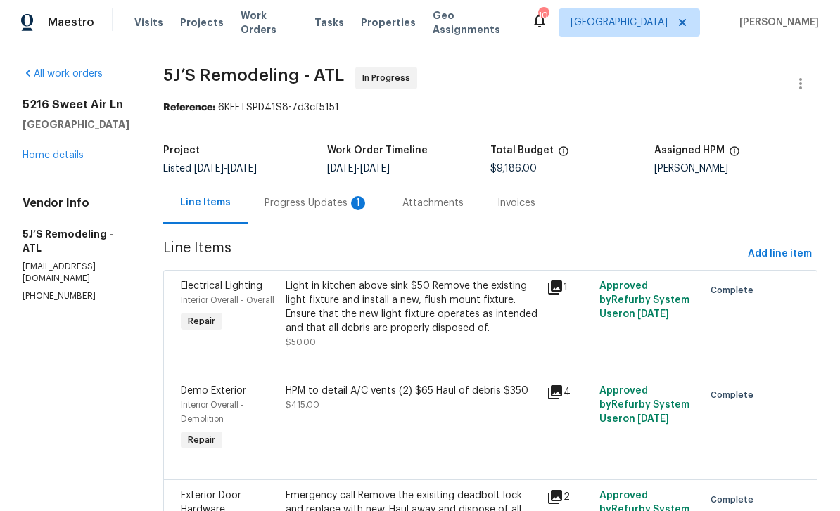
click at [346, 211] on div "Progress Updates 1" at bounding box center [317, 202] width 138 height 41
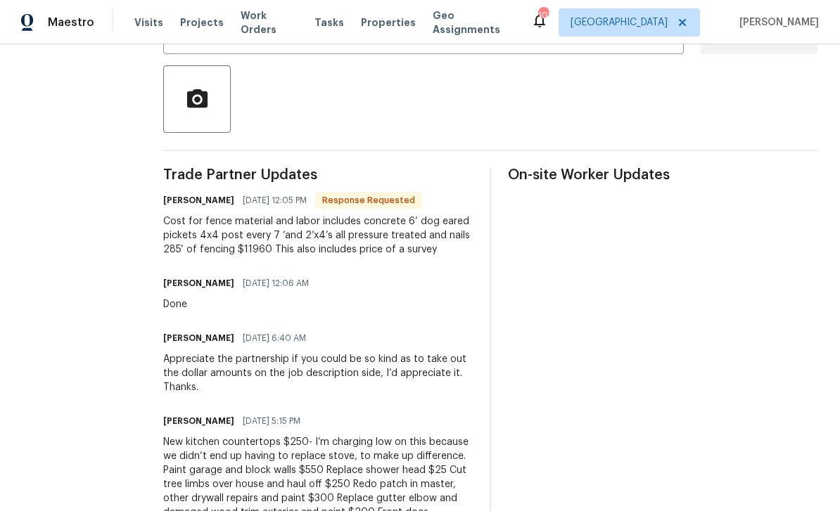
scroll to position [319, 0]
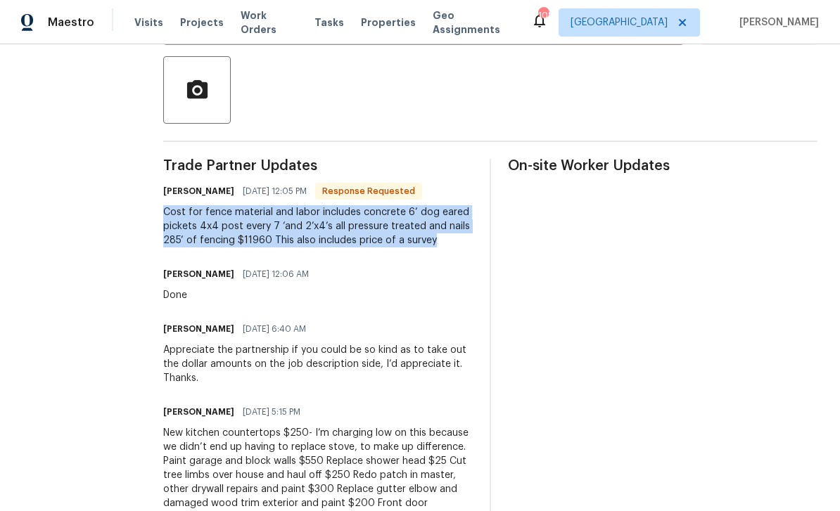
copy div "Cost for fence material and labor includes concrete 6’ dog eared pickets 4x4 po…"
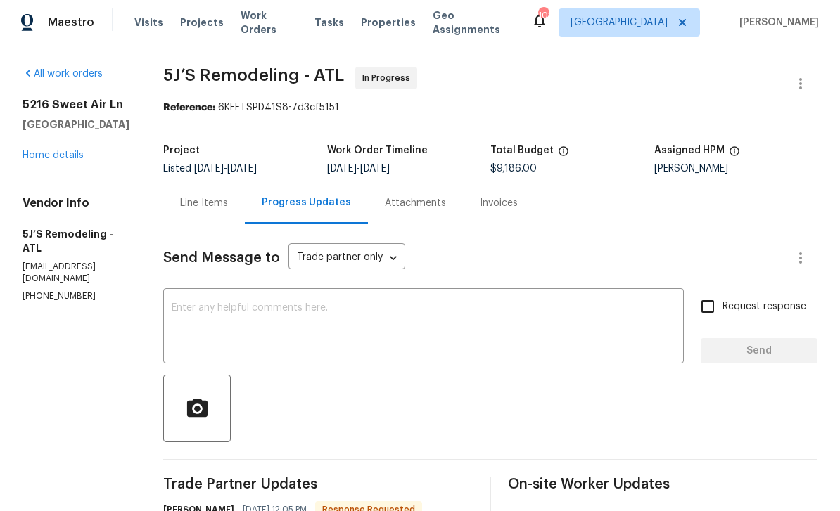
scroll to position [0, 0]
